Goal: Find specific fact: Find specific fact

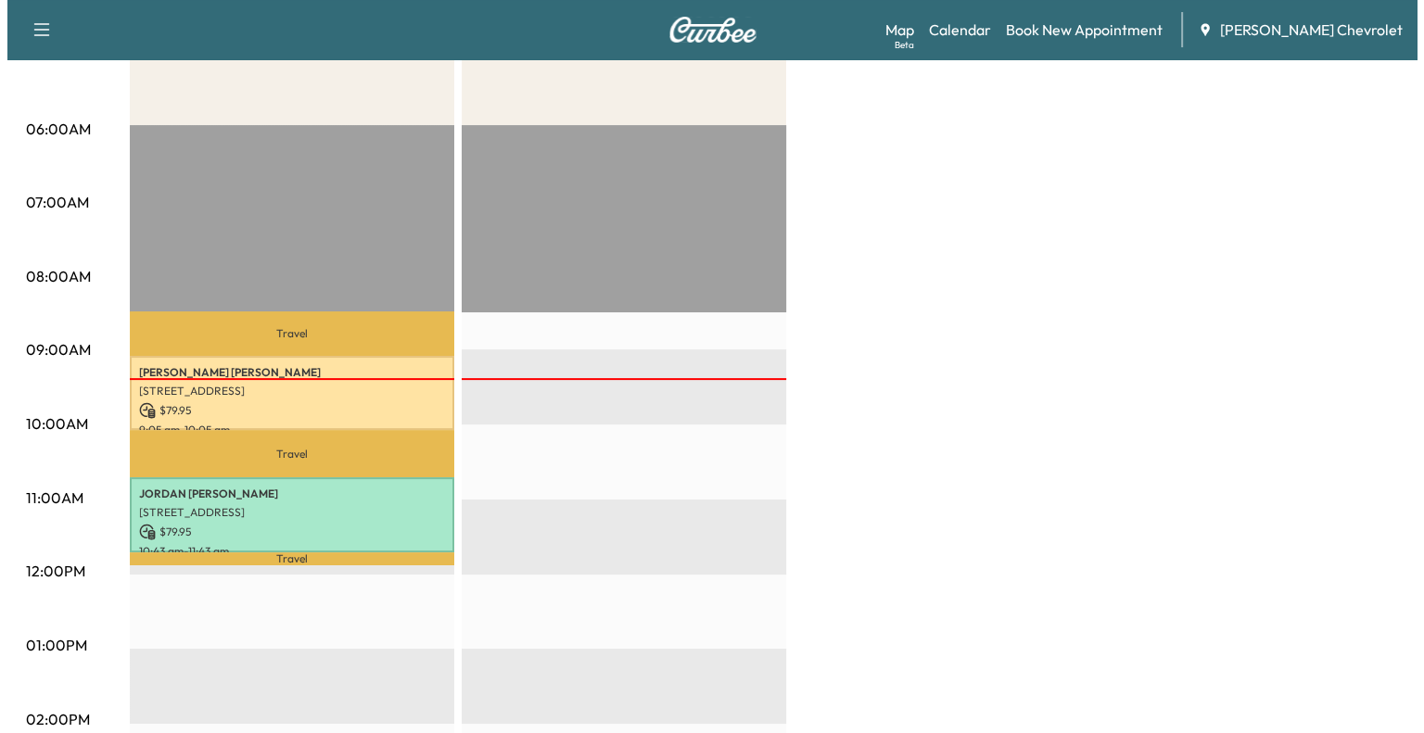
scroll to position [311, 0]
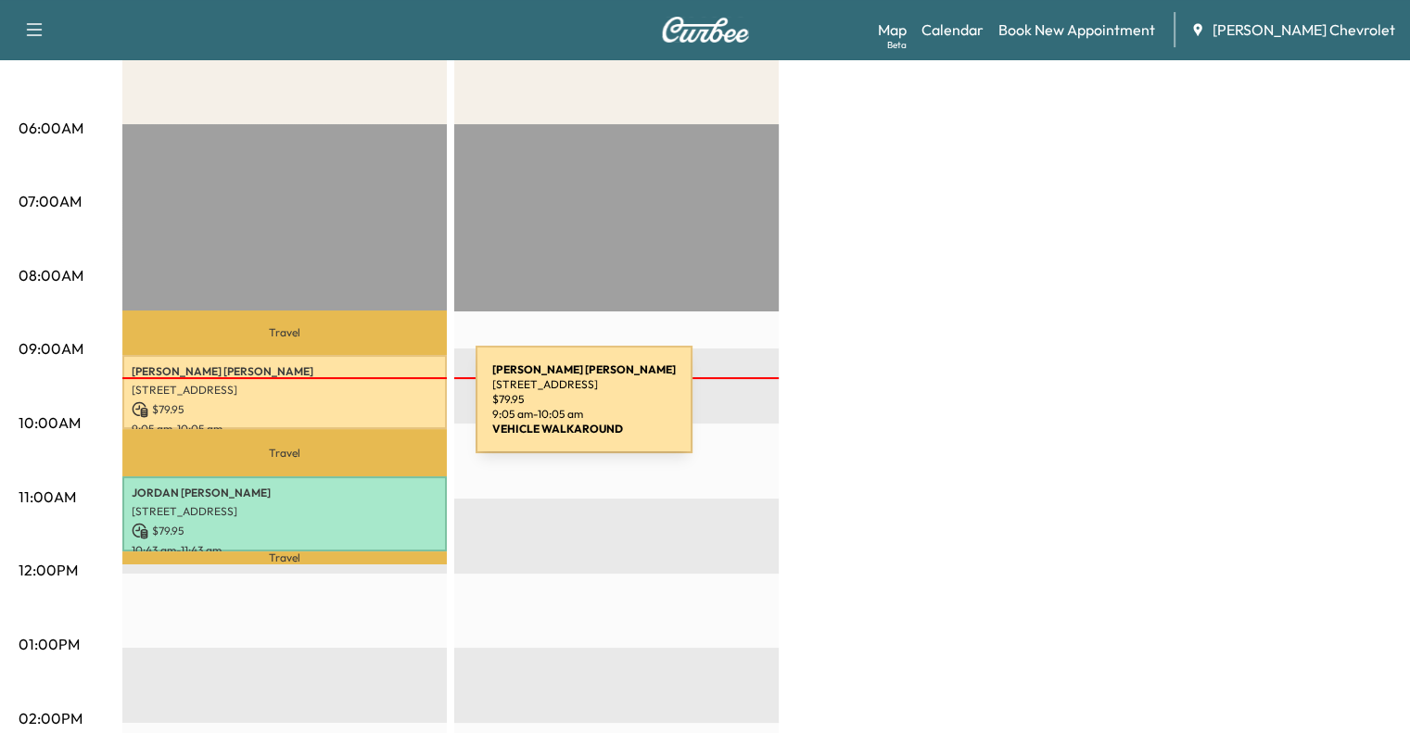
click at [337, 411] on p "$ 79.95" at bounding box center [285, 409] width 306 height 17
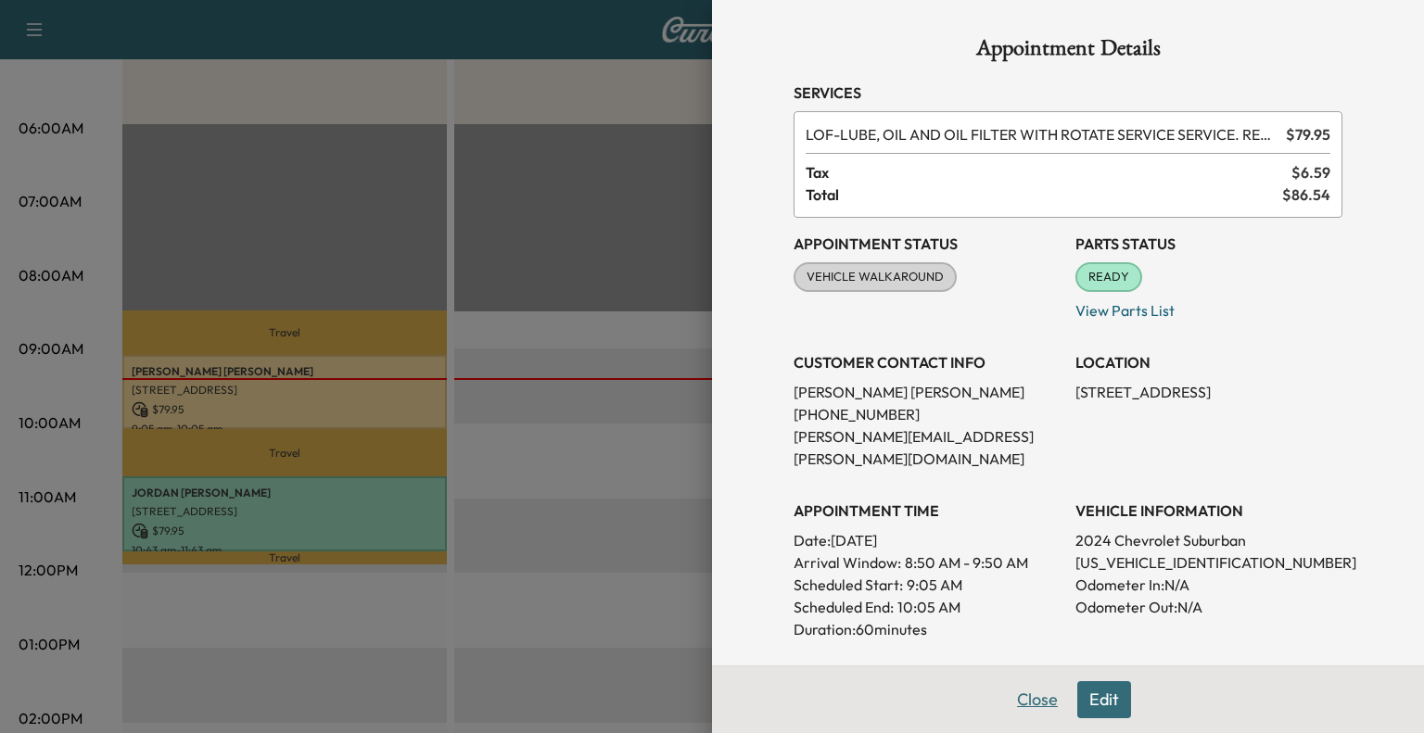
click at [1023, 704] on button "Close" at bounding box center [1037, 699] width 65 height 37
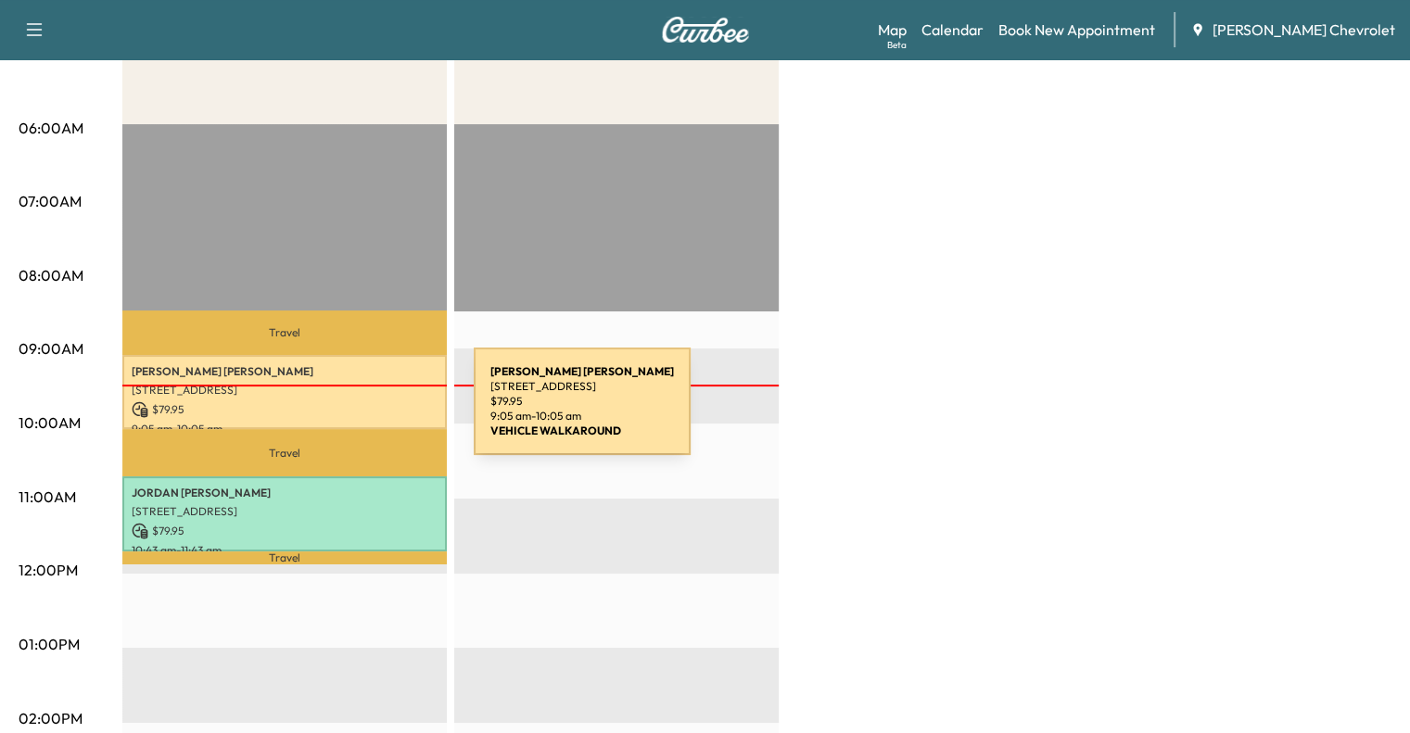
click at [335, 413] on p "$ 79.95" at bounding box center [285, 409] width 306 height 17
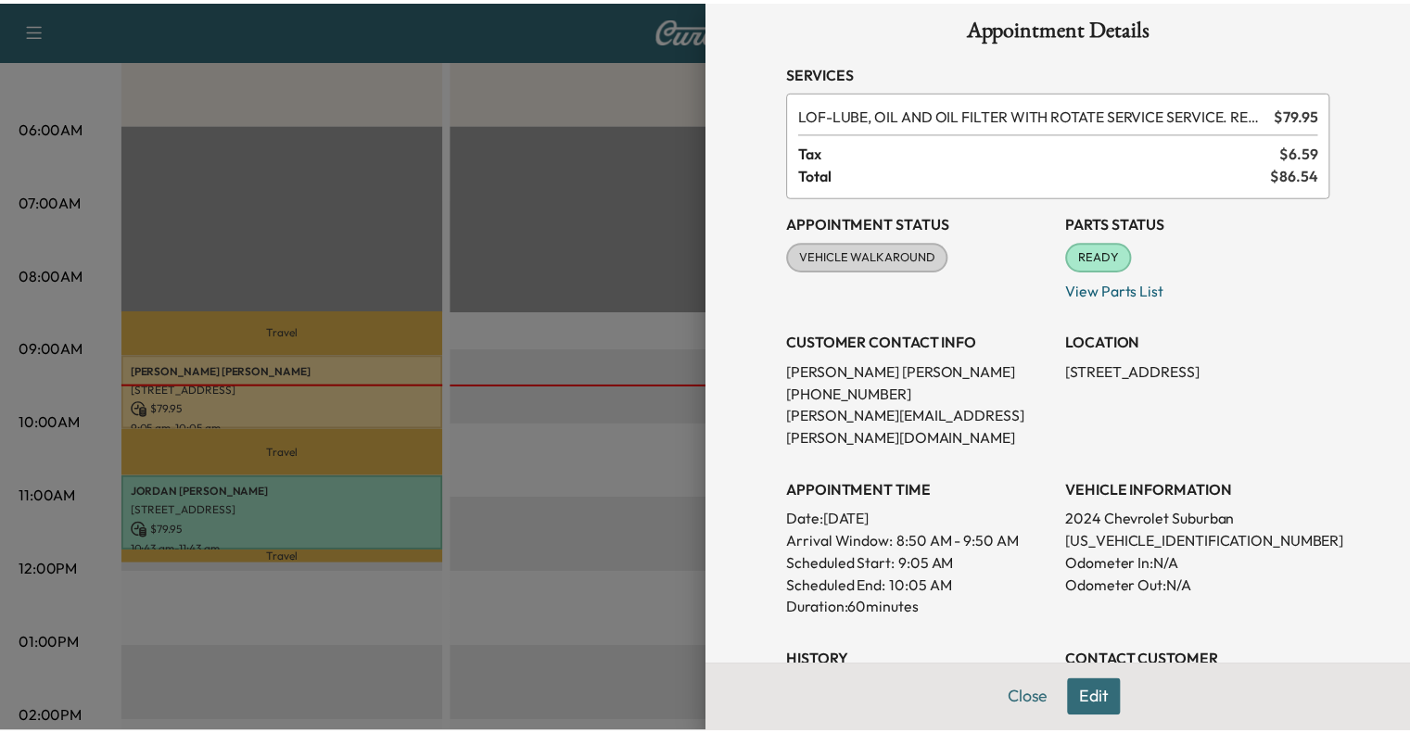
scroll to position [0, 0]
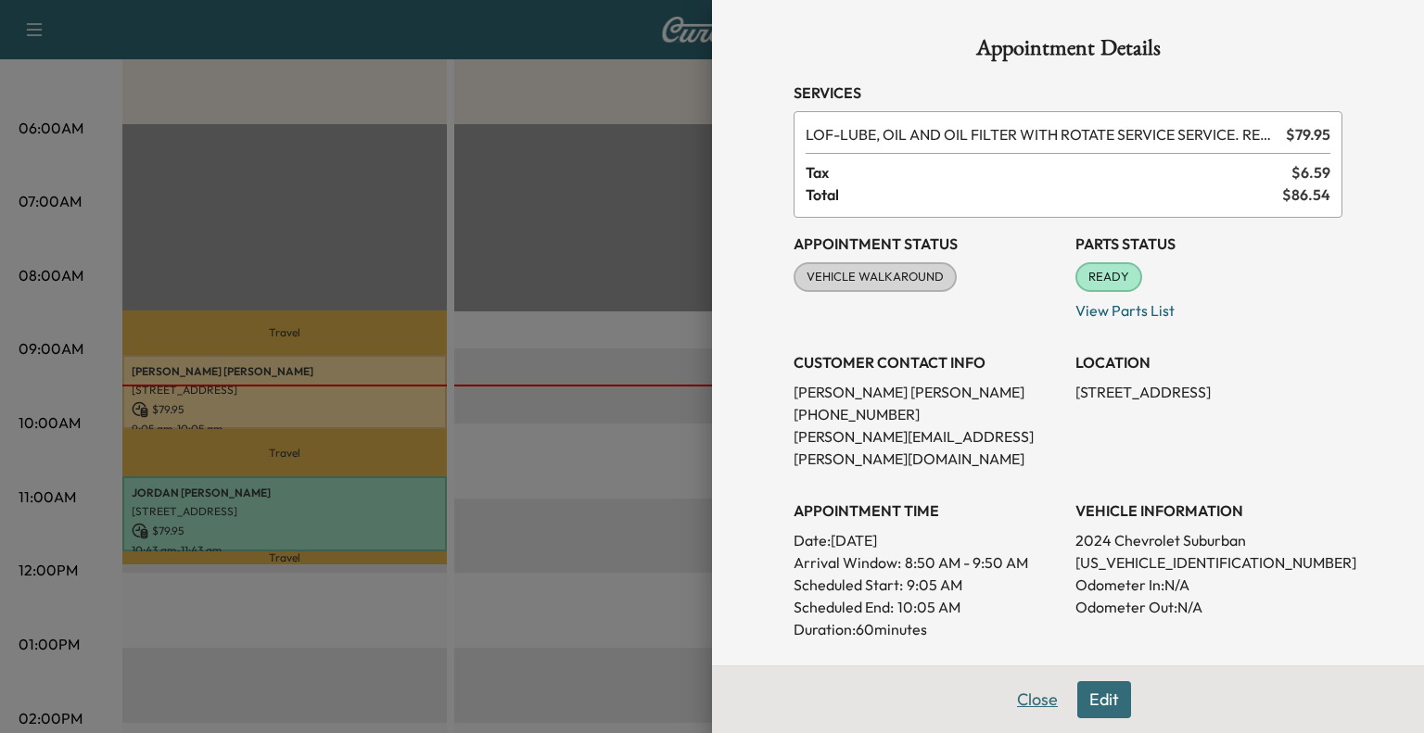
click at [1011, 700] on button "Close" at bounding box center [1037, 699] width 65 height 37
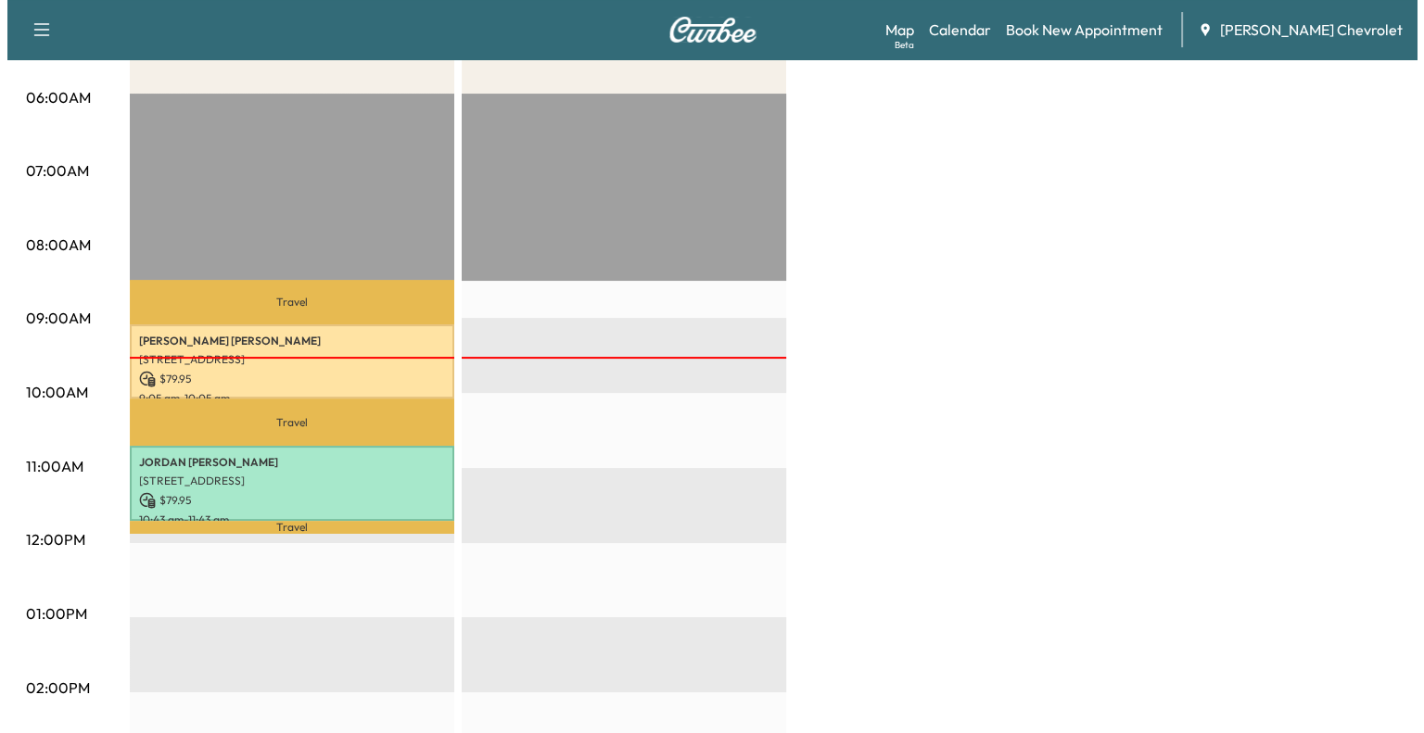
scroll to position [349, 0]
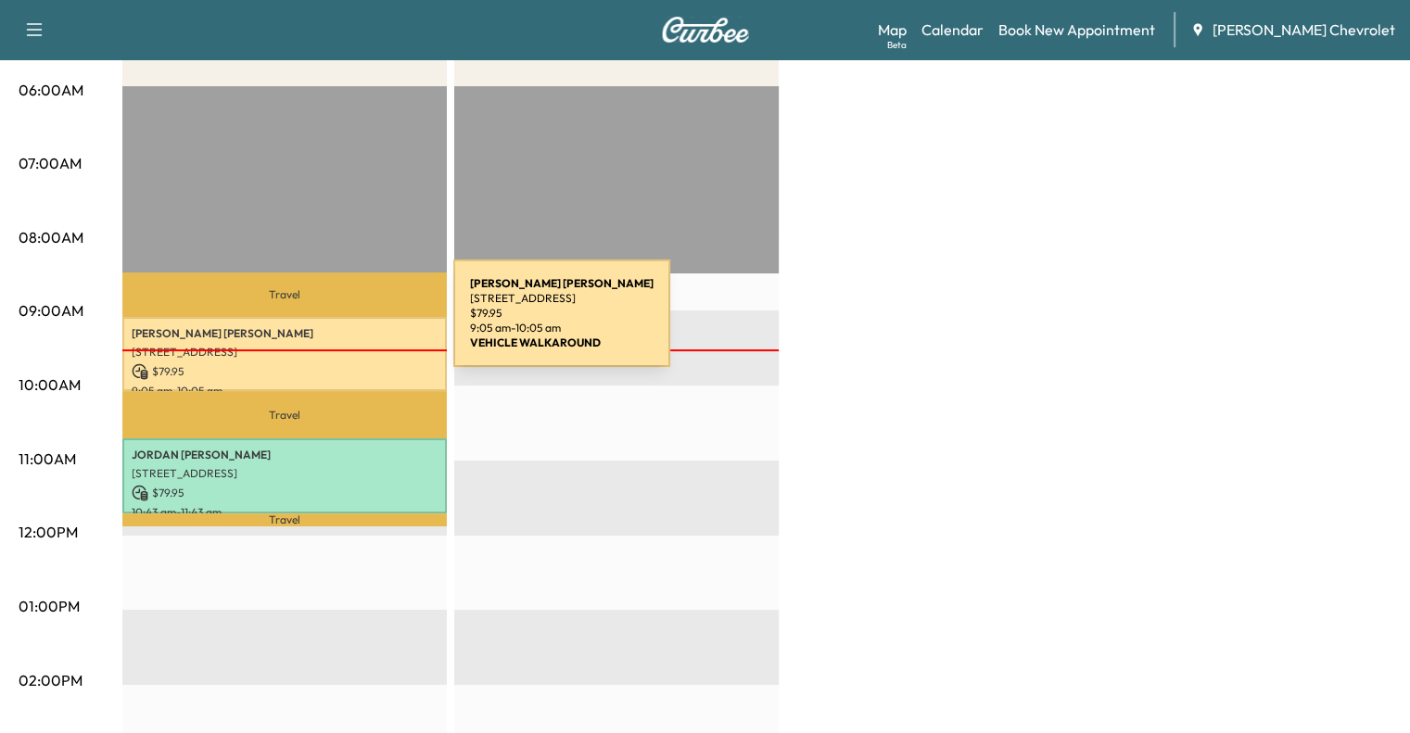
click at [314, 329] on p "[PERSON_NAME]" at bounding box center [285, 333] width 306 height 15
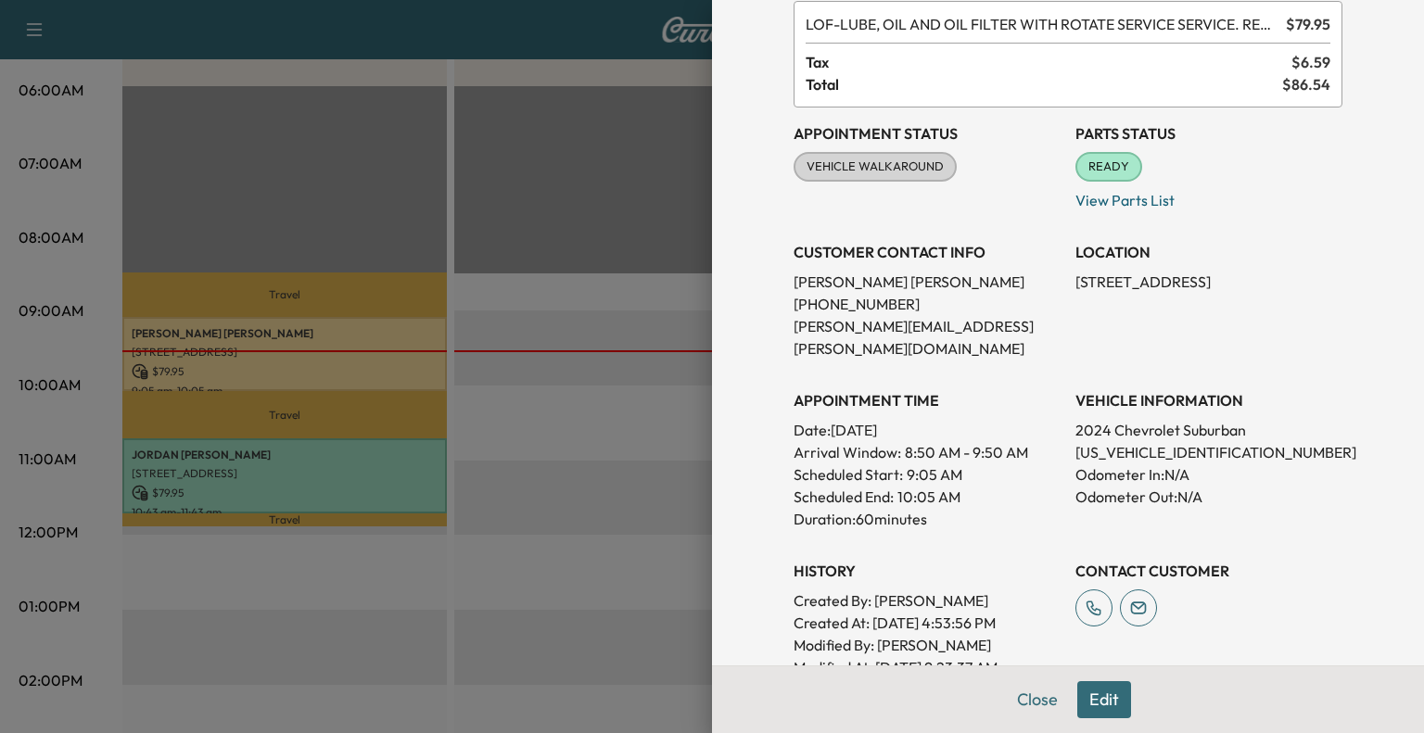
scroll to position [0, 0]
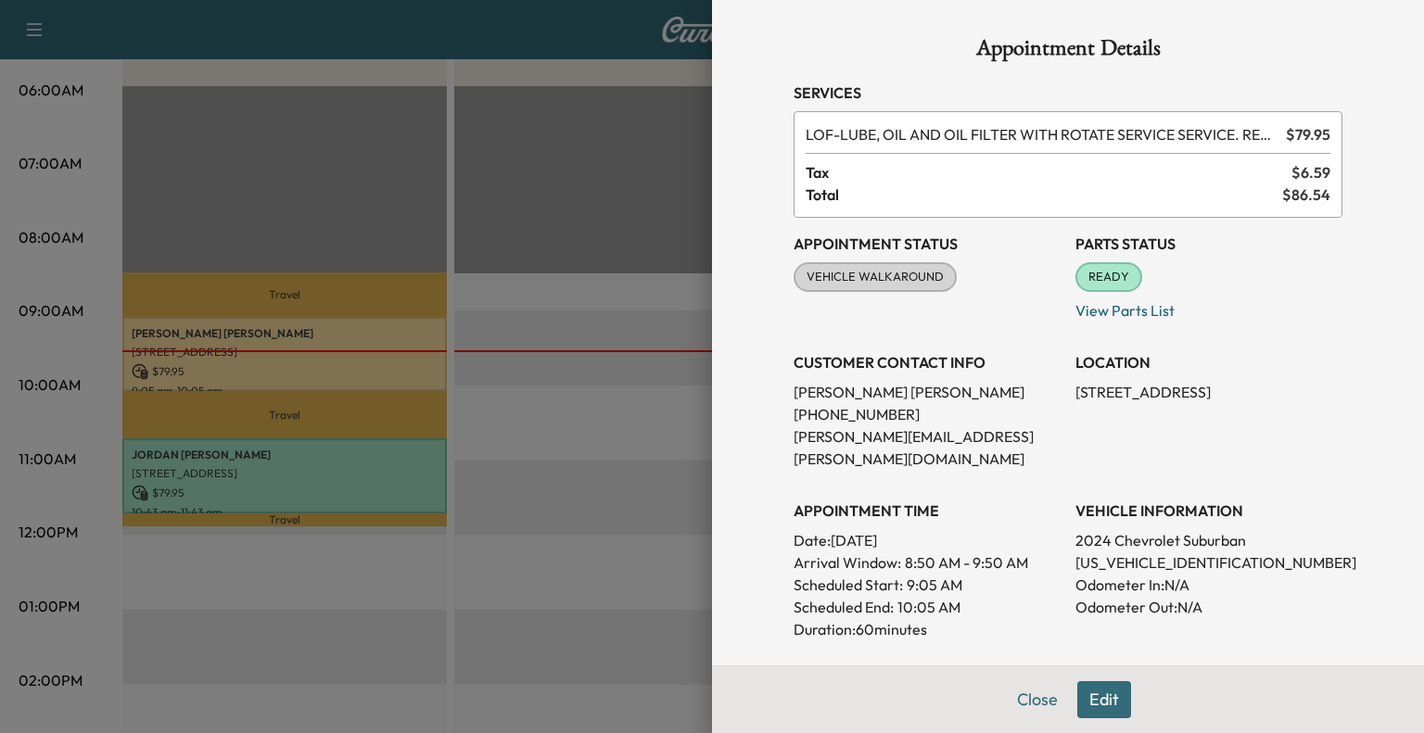
click at [626, 109] on div at bounding box center [712, 366] width 1424 height 733
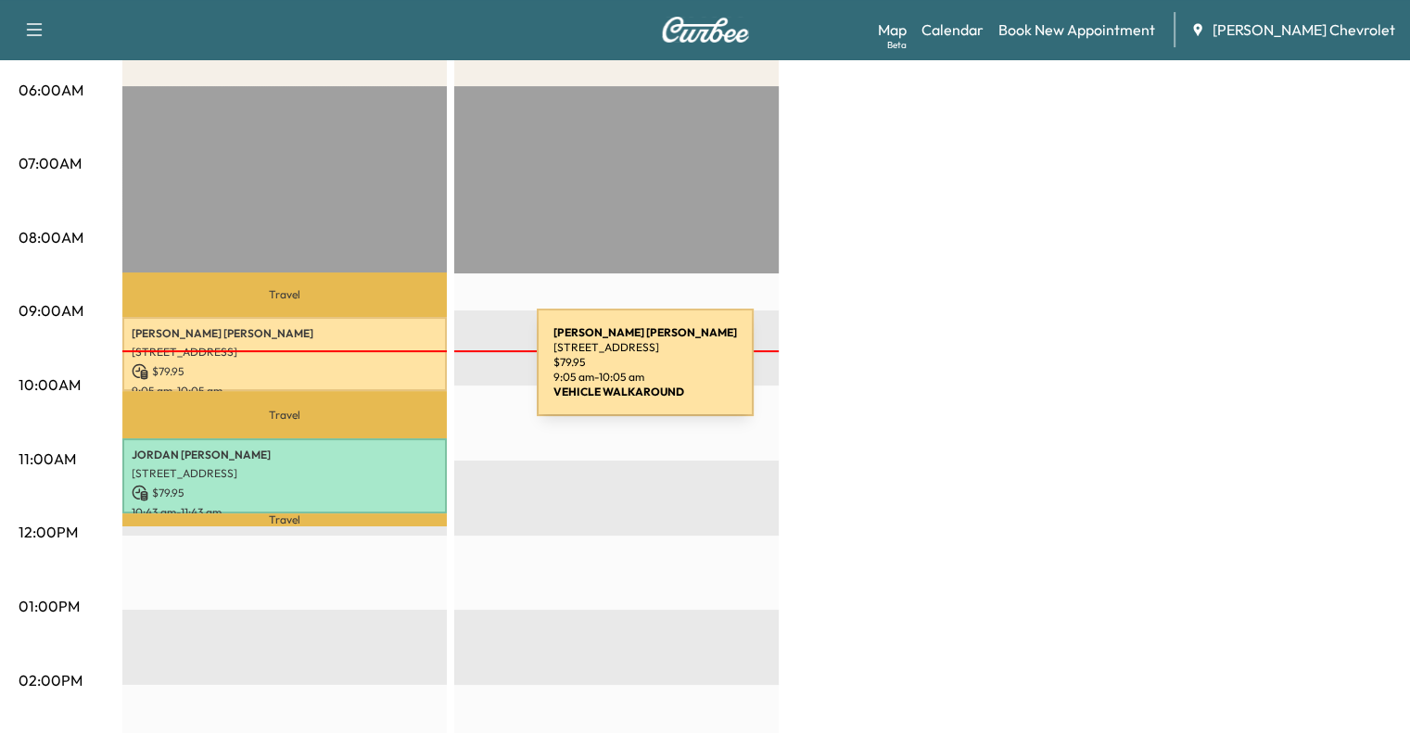
click at [398, 374] on p "$ 79.95" at bounding box center [285, 371] width 306 height 17
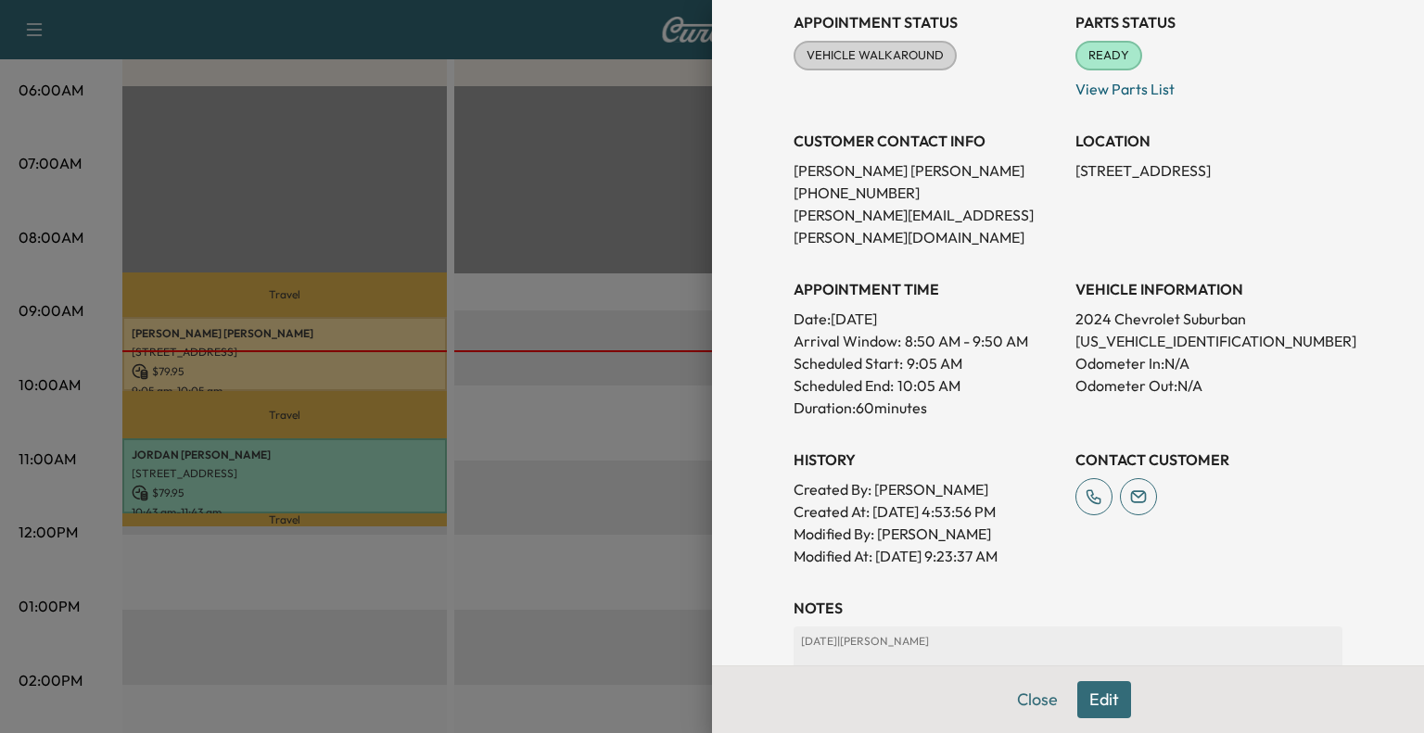
scroll to position [222, 0]
drag, startPoint x: 1057, startPoint y: 311, endPoint x: 1220, endPoint y: 315, distance: 163.2
click at [1220, 315] on div "Appointment Status VEHICLE WALKAROUND [PERSON_NAME] as Not Ready Parts Status R…" at bounding box center [1068, 280] width 549 height 571
copy p "[US_VEHICLE_IDENTIFICATION_NUMBER]"
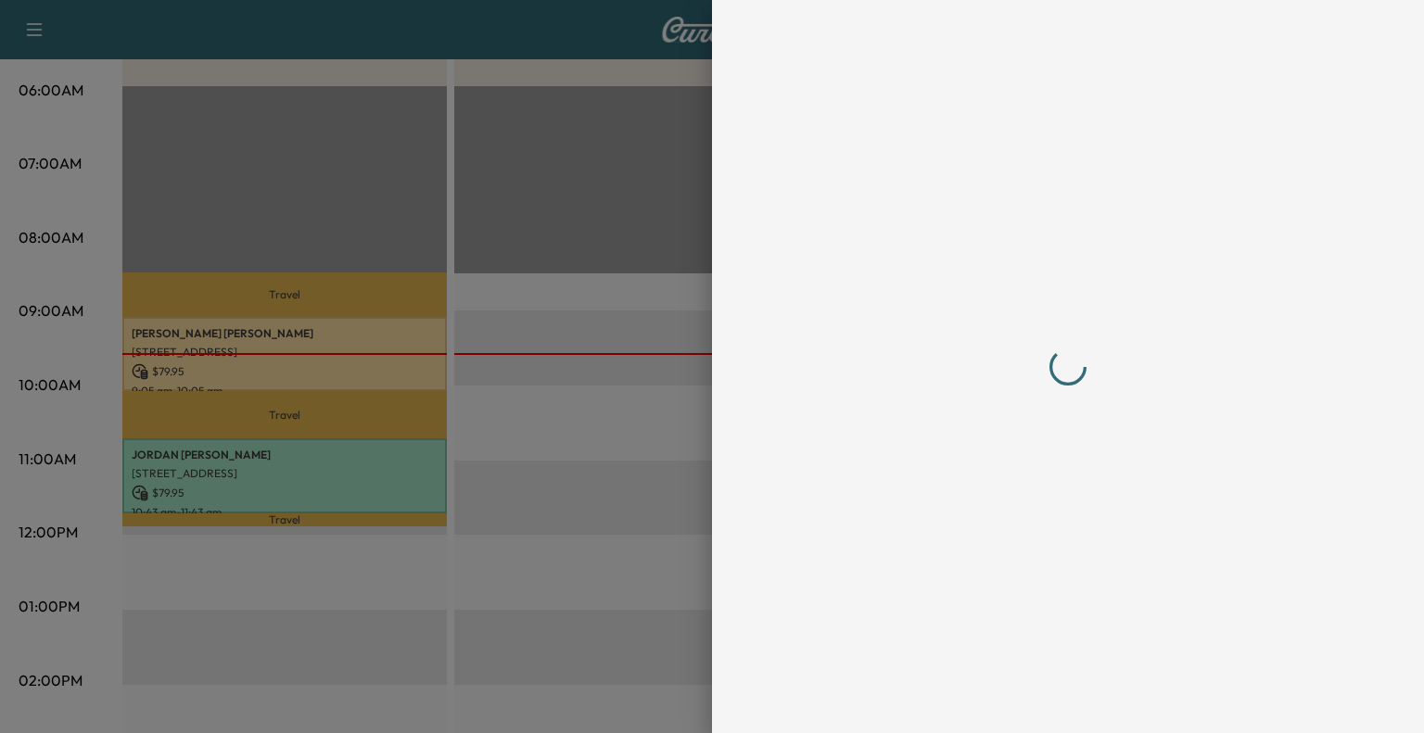
scroll to position [0, 0]
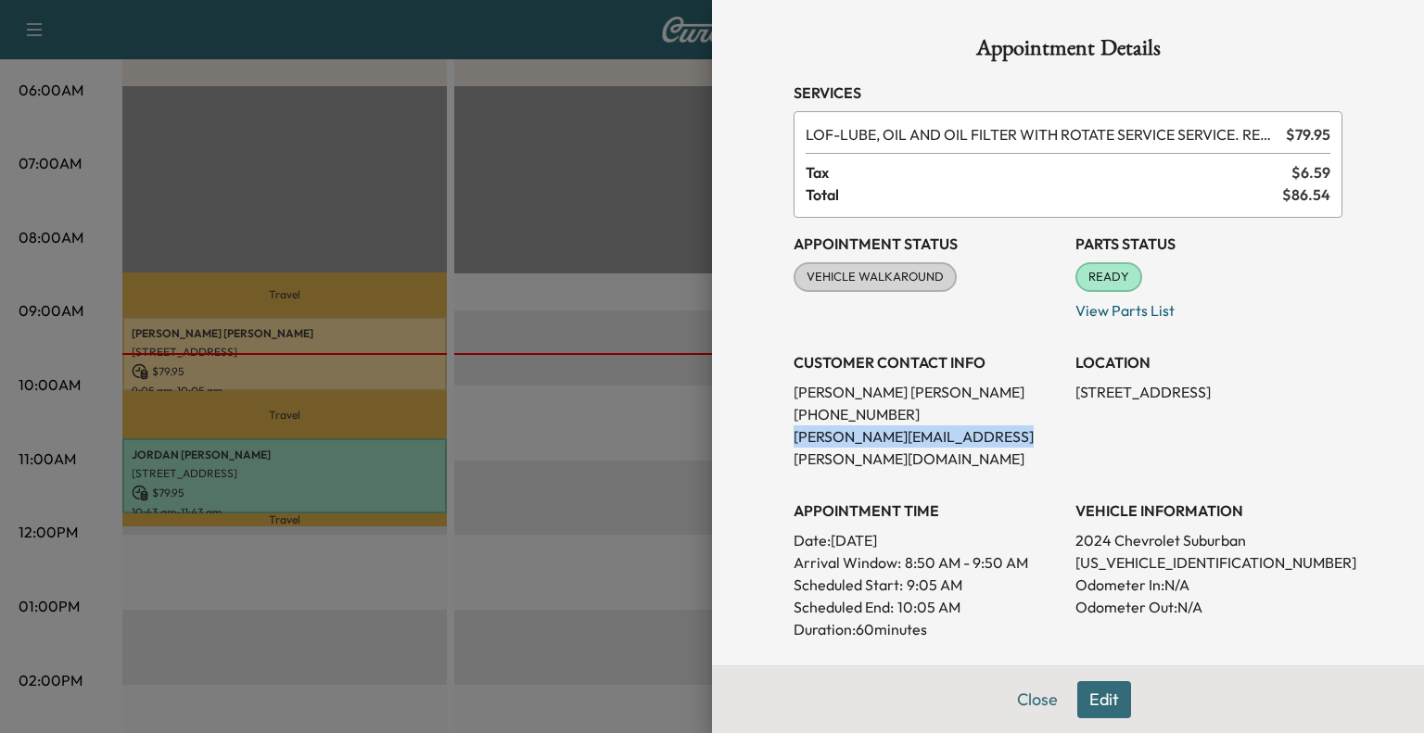
drag, startPoint x: 772, startPoint y: 439, endPoint x: 986, endPoint y: 448, distance: 214.3
click at [986, 448] on div "Appointment Details Services LOF - LUBE, OIL AND OIL FILTER WITH ROTATE SERVICE…" at bounding box center [1067, 611] width 593 height 1223
copy p "[PERSON_NAME][EMAIL_ADDRESS][PERSON_NAME][DOMAIN_NAME]"
drag, startPoint x: 1057, startPoint y: 540, endPoint x: 1213, endPoint y: 546, distance: 155.8
click at [1213, 546] on div "Appointment Status VEHICLE WALKAROUND [PERSON_NAME] as Not Ready Parts Status R…" at bounding box center [1068, 503] width 549 height 571
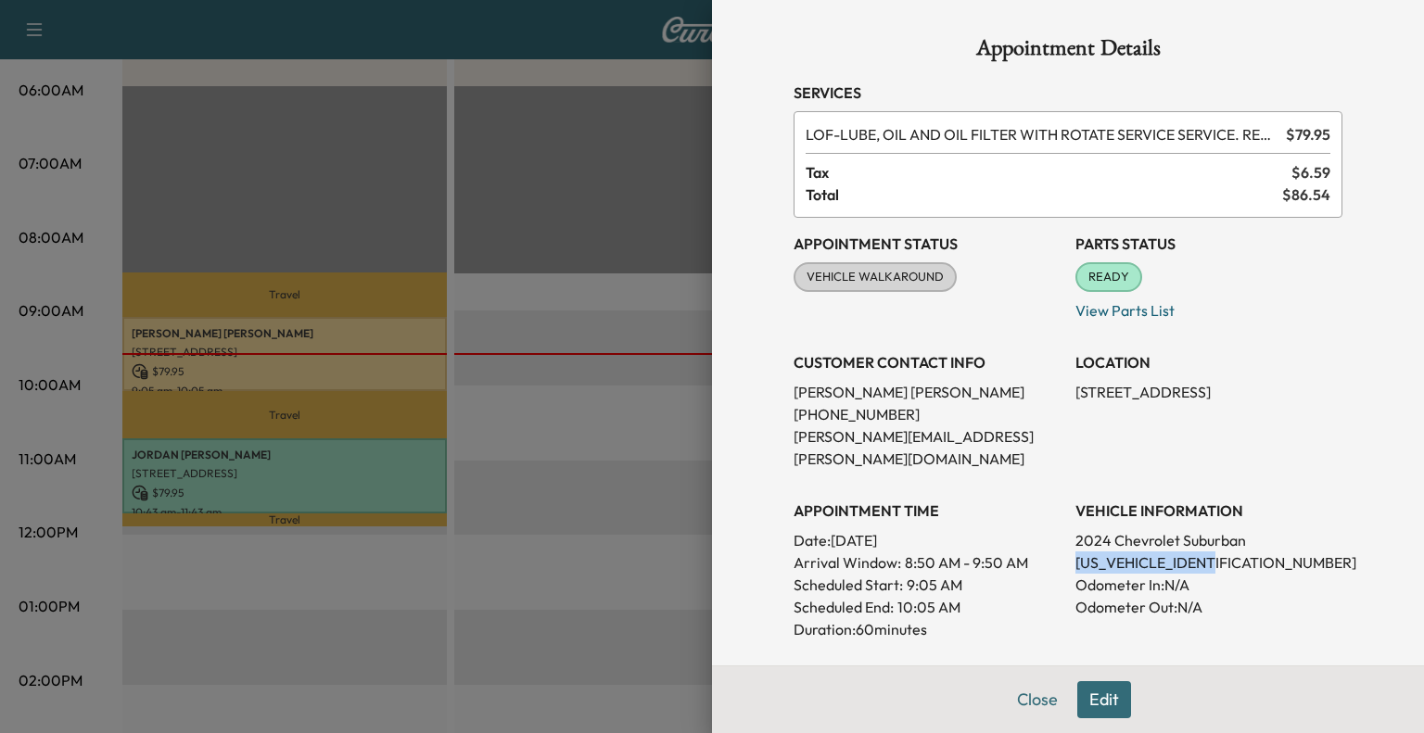
copy p "[US_VEHICLE_IDENTIFICATION_NUMBER]"
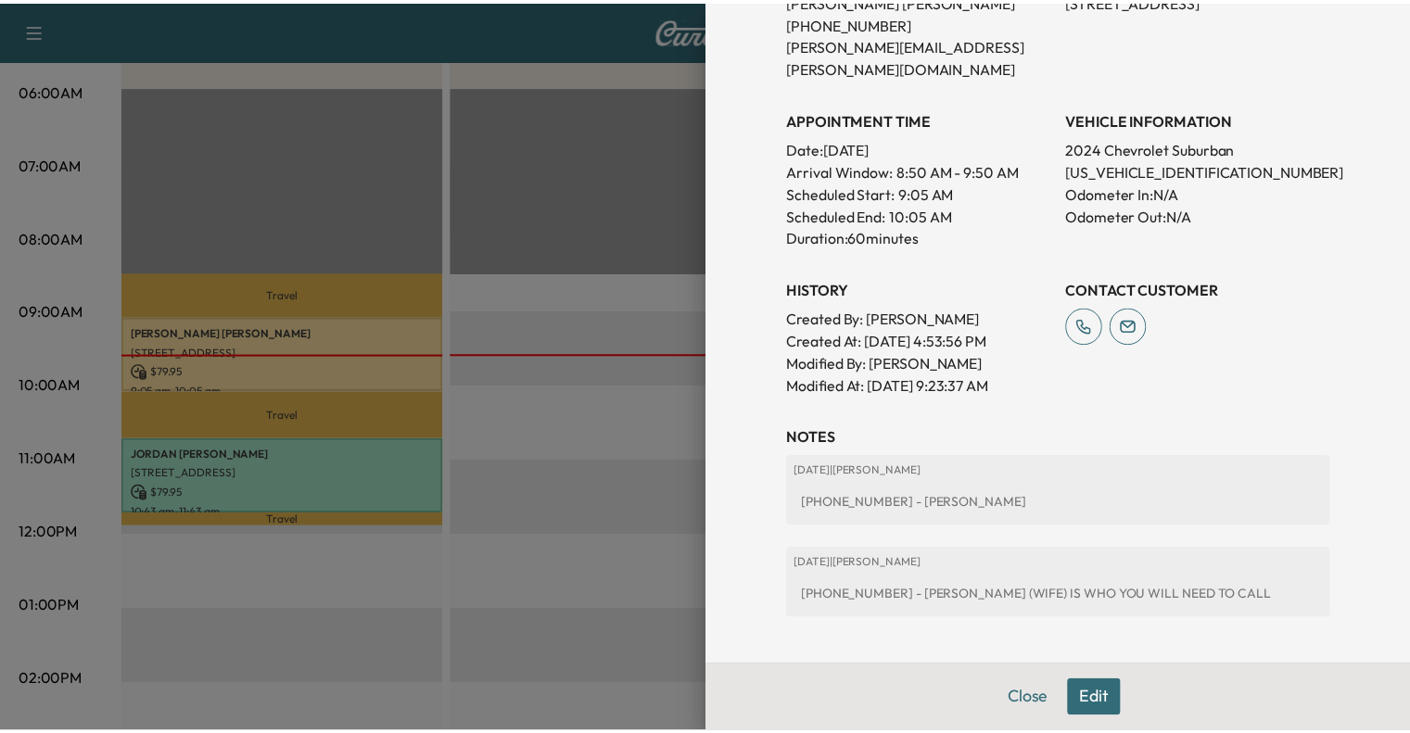
scroll to position [393, 0]
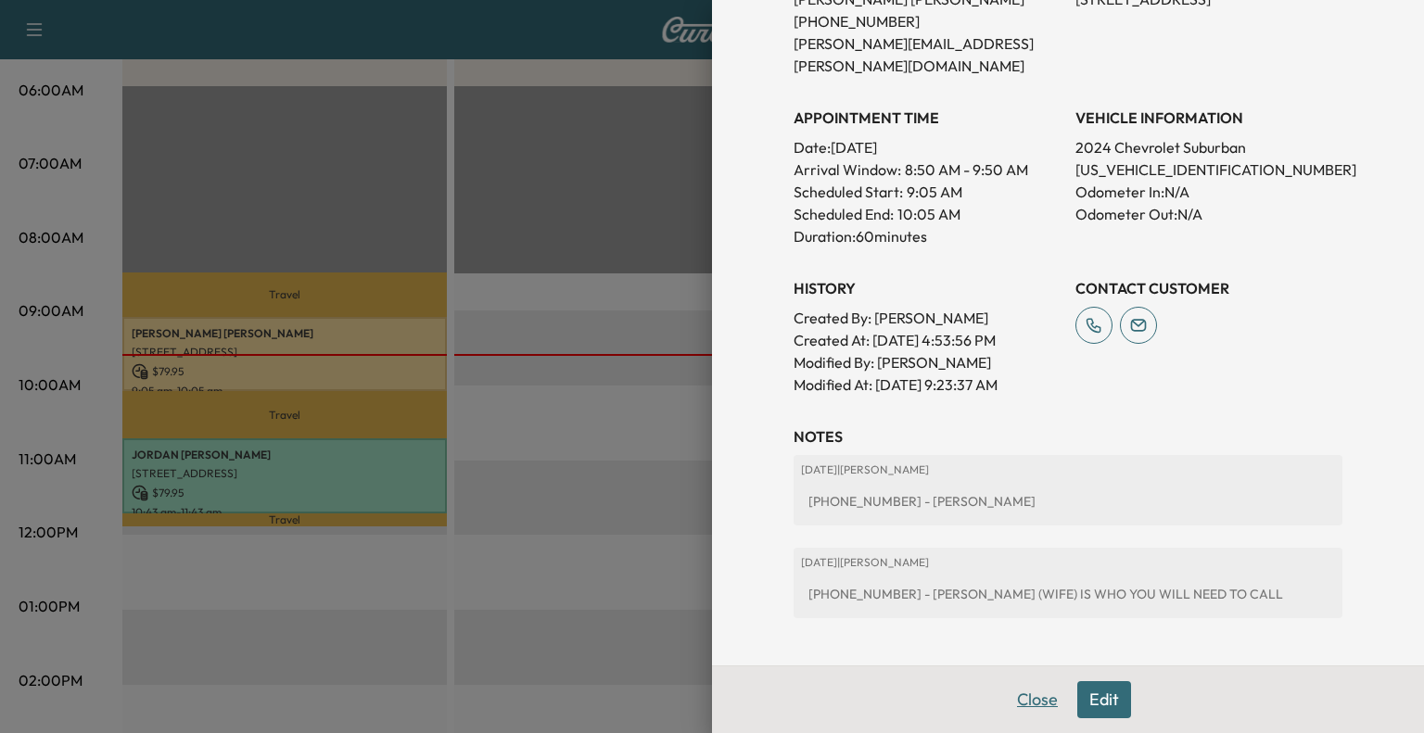
click at [1029, 715] on button "Close" at bounding box center [1037, 699] width 65 height 37
